Goal: Task Accomplishment & Management: Manage account settings

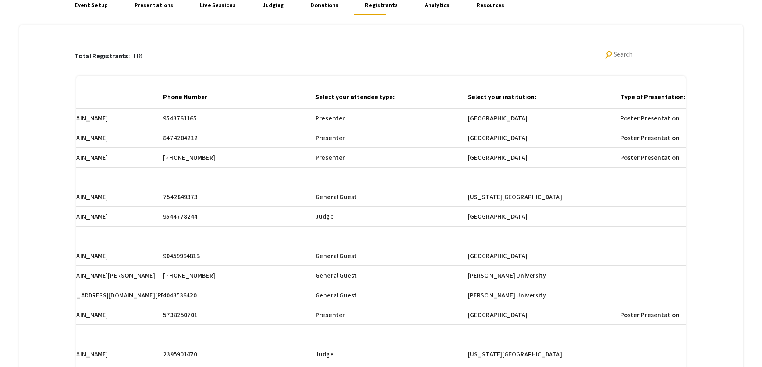
scroll to position [0, 678]
click at [569, 61] on div "Total Registrants: 118 search Search" at bounding box center [381, 56] width 612 height 27
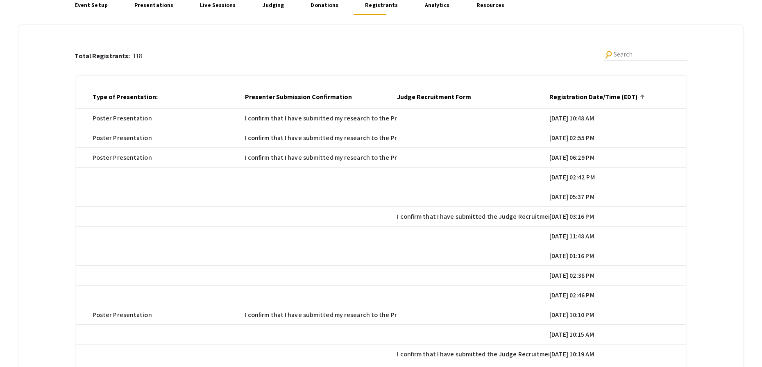
scroll to position [0, 1206]
click at [642, 97] on div at bounding box center [639, 97] width 5 height 5
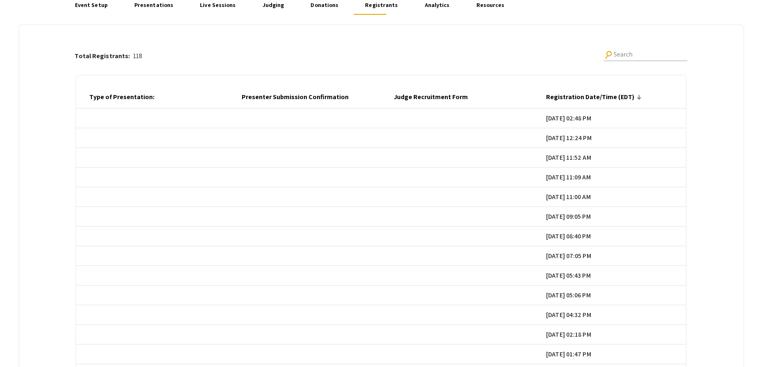
click at [641, 97] on div at bounding box center [640, 98] width 2 height 2
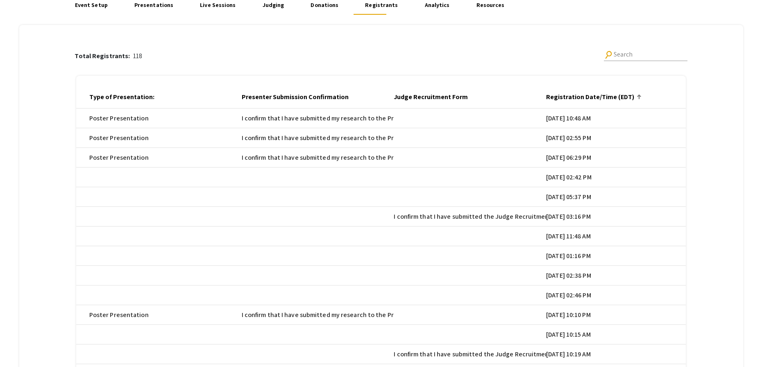
click at [642, 97] on div at bounding box center [639, 97] width 5 height 5
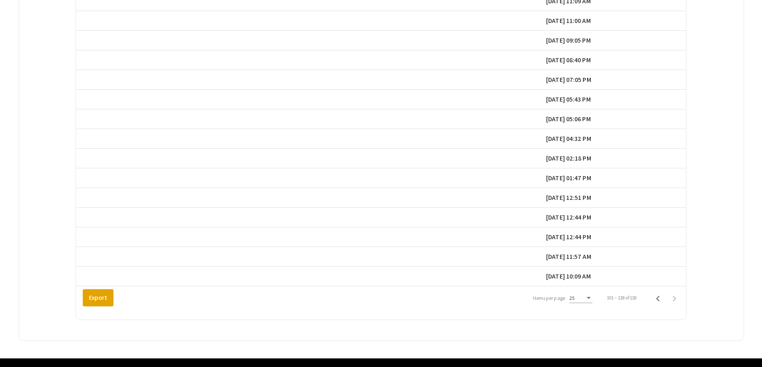
scroll to position [276, 0]
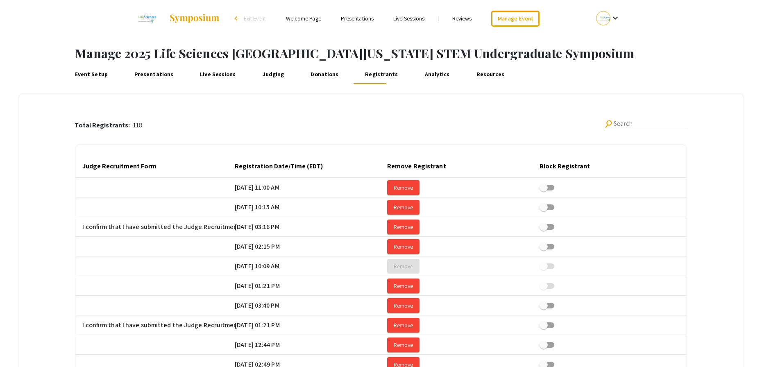
scroll to position [0, 1535]
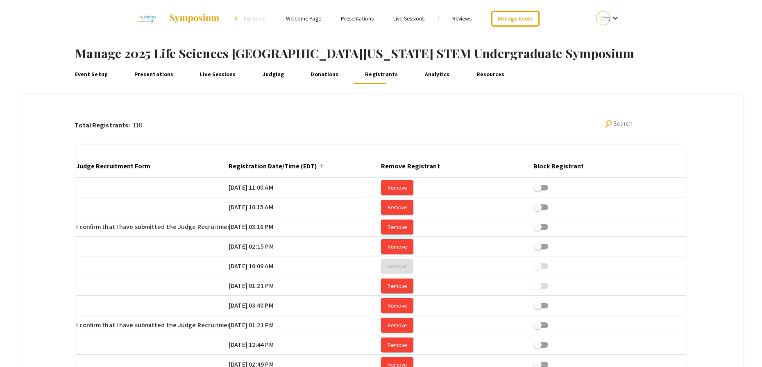
click at [321, 166] on div at bounding box center [321, 166] width 1 height 4
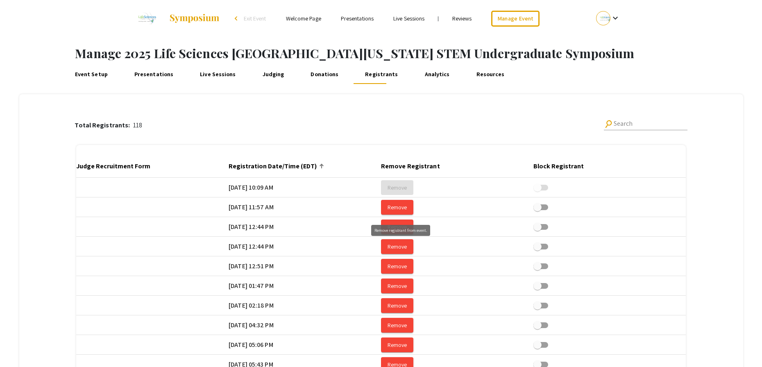
scroll to position [118, 0]
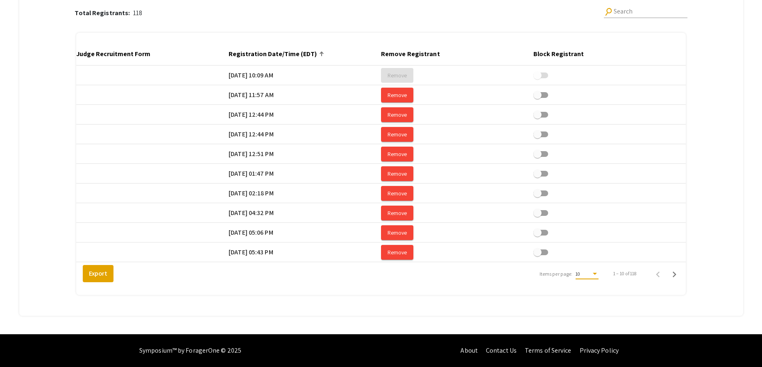
click at [590, 275] on div "10" at bounding box center [584, 274] width 16 height 6
click at [594, 292] on span "25" at bounding box center [591, 288] width 23 height 15
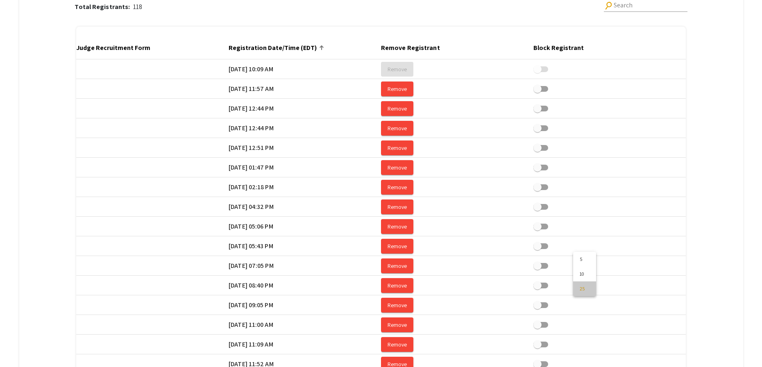
scroll to position [413, 0]
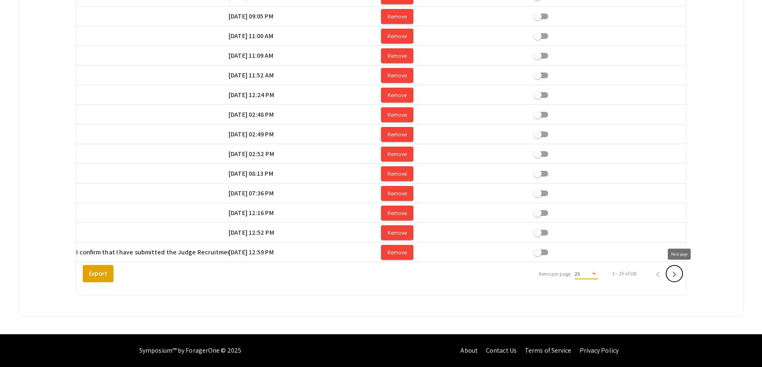
click at [676, 274] on icon "Next page" at bounding box center [675, 275] width 4 height 6
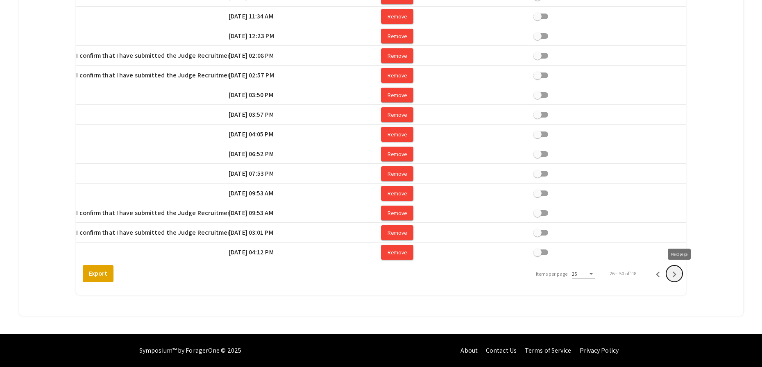
click at [676, 274] on icon "Next page" at bounding box center [675, 275] width 4 height 6
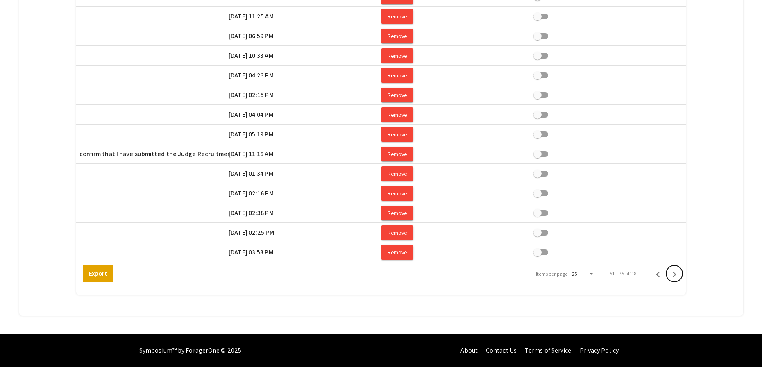
click at [676, 274] on icon "Next page" at bounding box center [675, 275] width 4 height 6
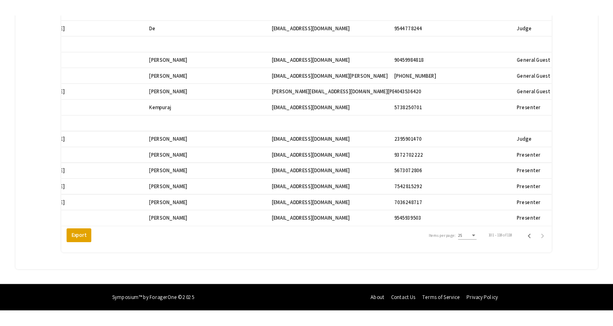
scroll to position [0, 348]
